Goal: Information Seeking & Learning: Learn about a topic

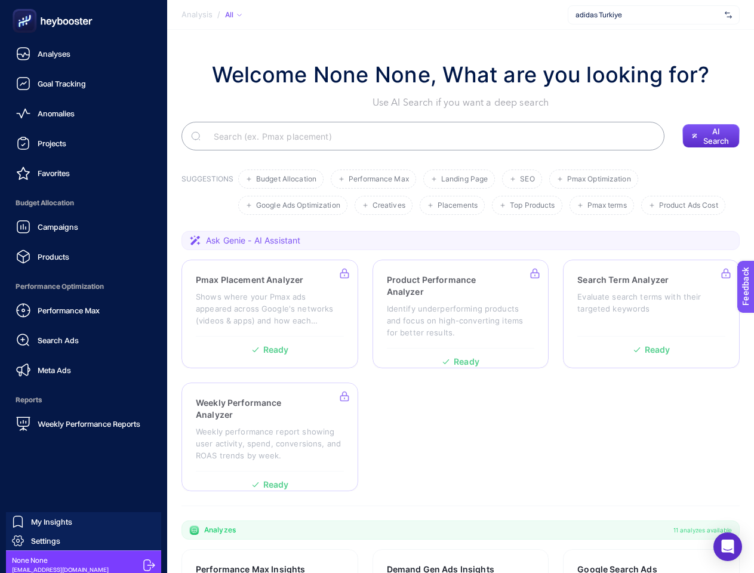
click at [197, 15] on span "Analysis" at bounding box center [197, 15] width 31 height 10
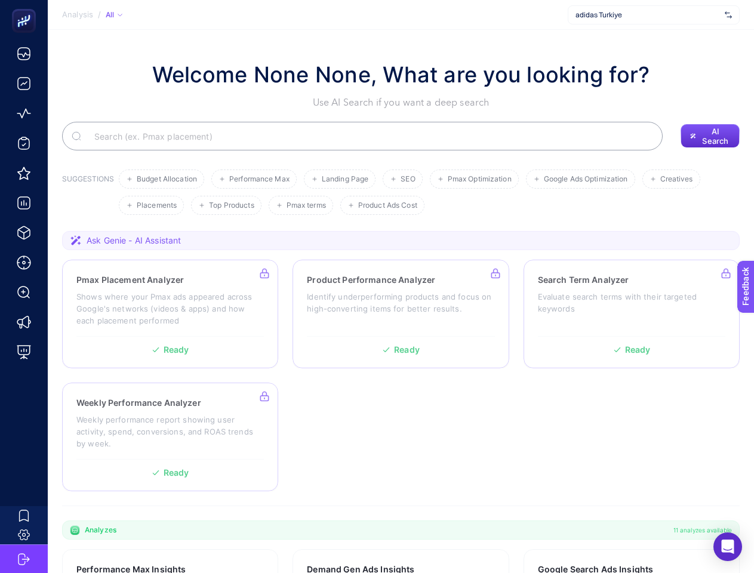
click at [122, 15] on div "All" at bounding box center [114, 15] width 17 height 10
click at [654, 15] on span "adidas Turkiye" at bounding box center [648, 15] width 145 height 10
click at [423, 136] on input "Search" at bounding box center [369, 135] width 569 height 33
click at [711, 136] on span "AI Search" at bounding box center [715, 136] width 29 height 19
click at [281, 179] on span "Performance Max" at bounding box center [259, 179] width 60 height 9
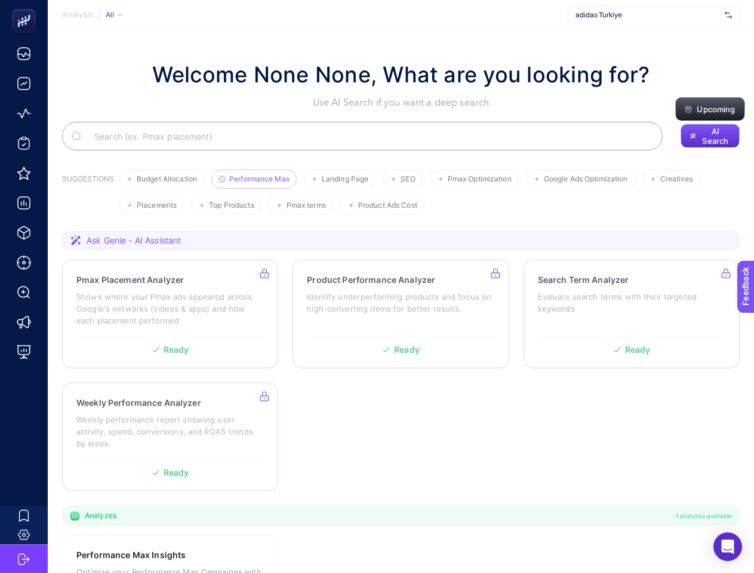
click at [374, 179] on li "Landing Page" at bounding box center [340, 179] width 72 height 19
click at [460, 179] on span "Pmax Optimization" at bounding box center [480, 179] width 64 height 9
